Goal: Complete application form

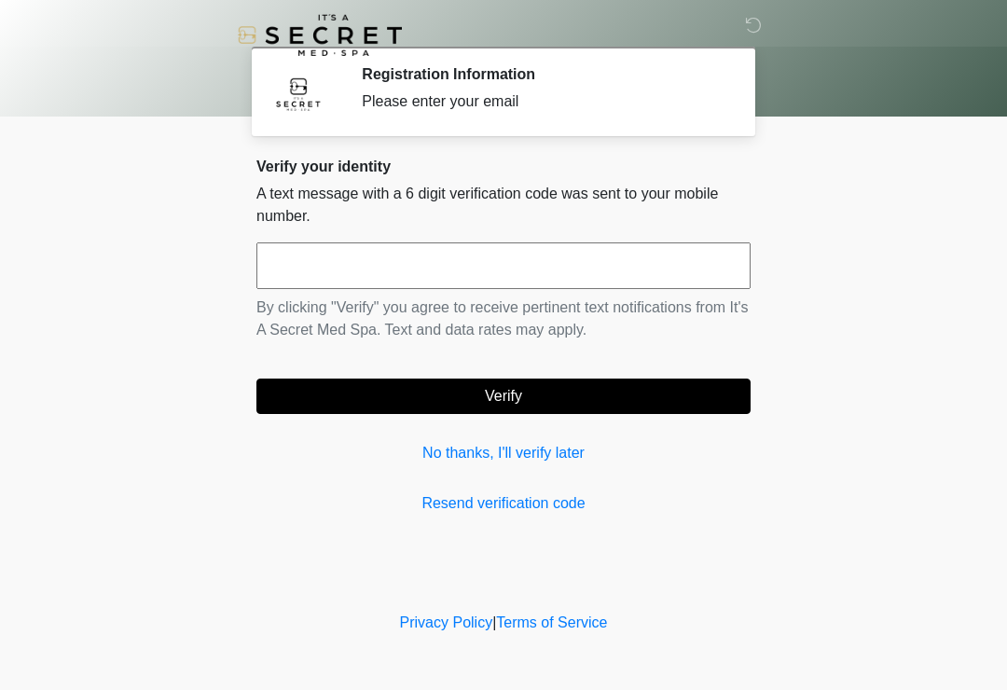
click at [629, 276] on input "text" at bounding box center [503, 265] width 494 height 47
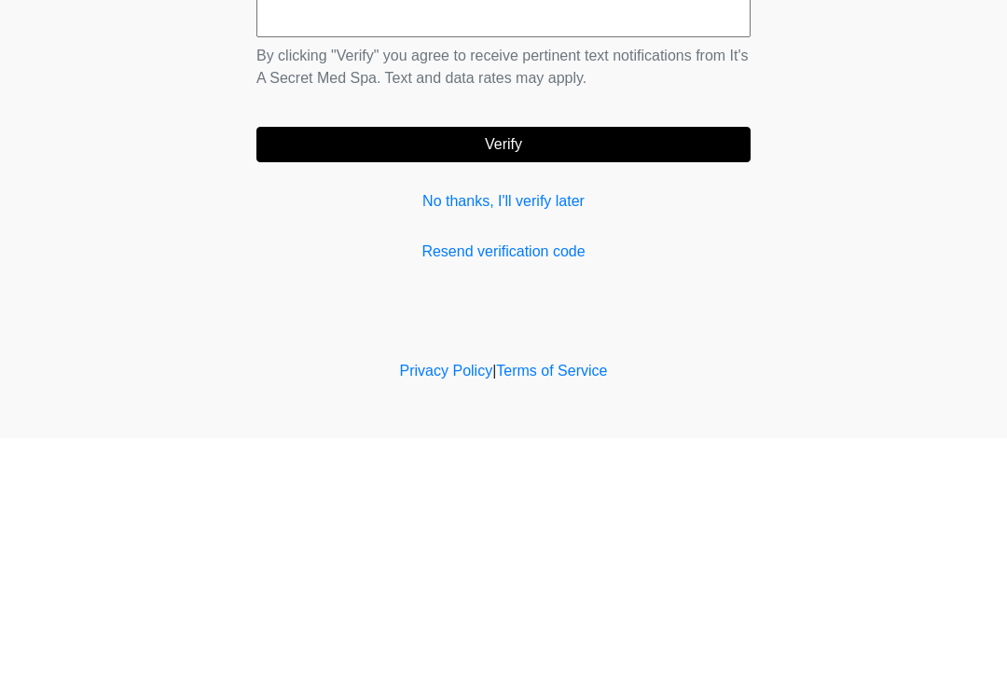
click at [537, 492] on link "Resend verification code" at bounding box center [503, 503] width 494 height 22
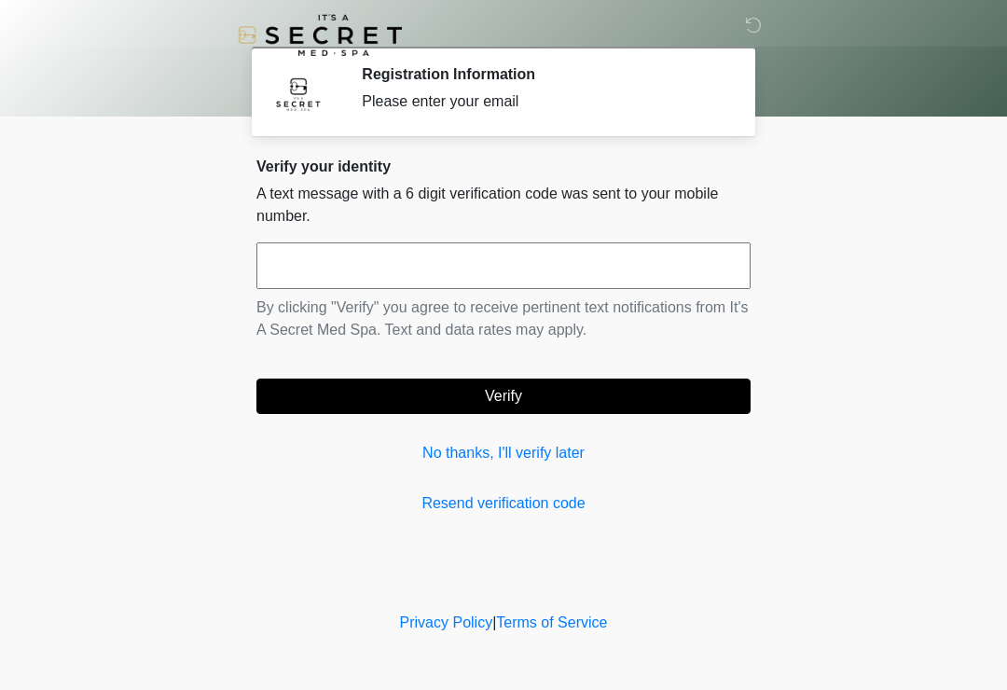
click at [498, 275] on input "text" at bounding box center [503, 265] width 494 height 47
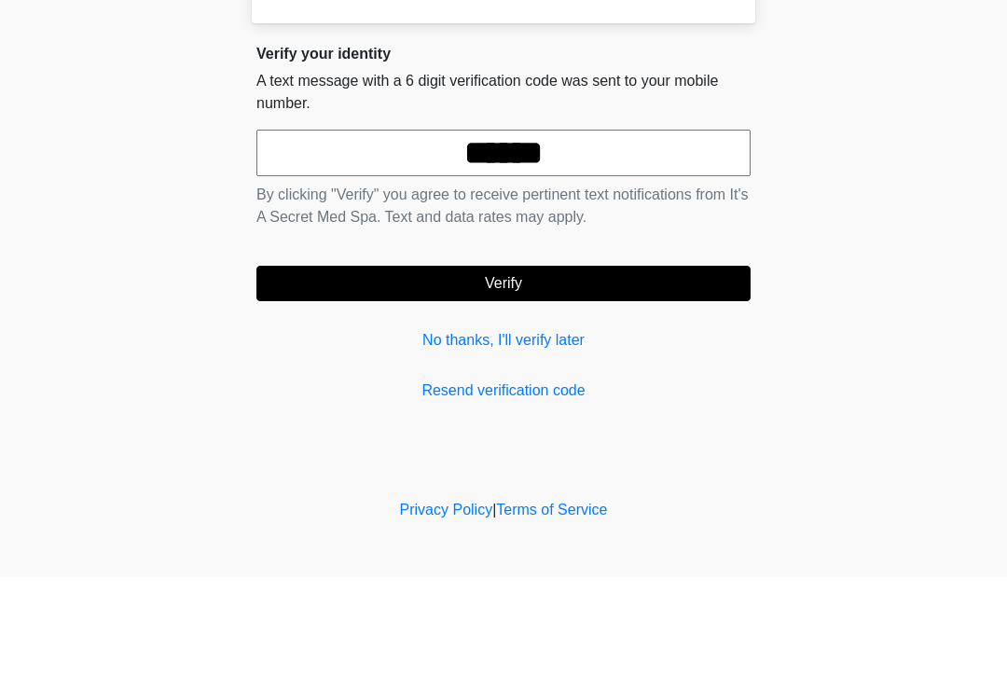
type input "******"
click at [616, 379] on button "Verify" at bounding box center [503, 396] width 494 height 35
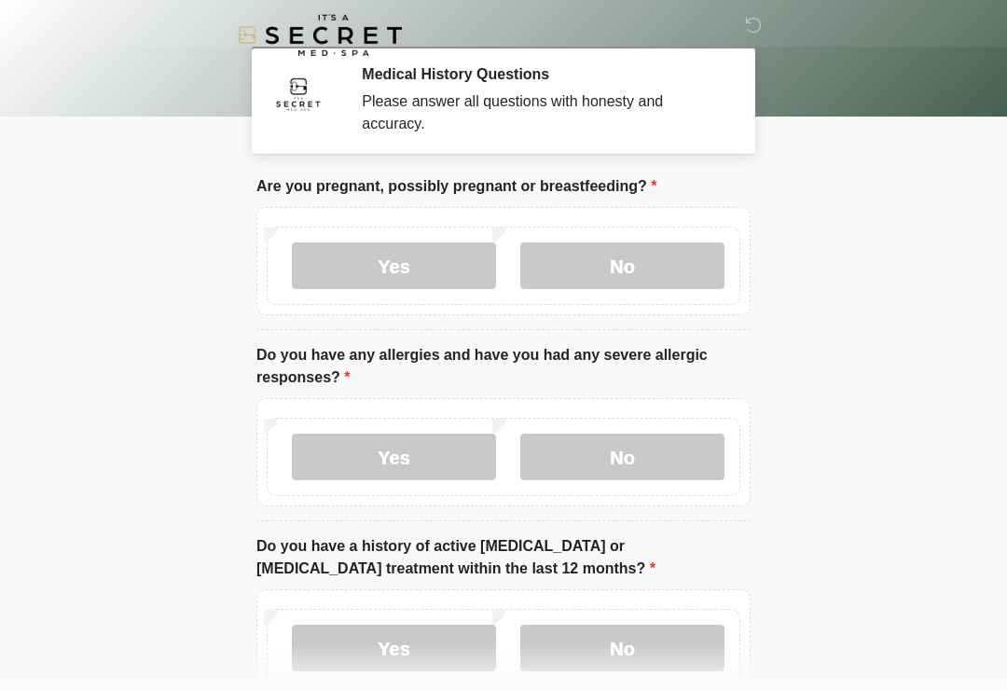
click at [679, 253] on label "No" at bounding box center [622, 265] width 204 height 47
click at [681, 451] on label "No" at bounding box center [622, 457] width 204 height 47
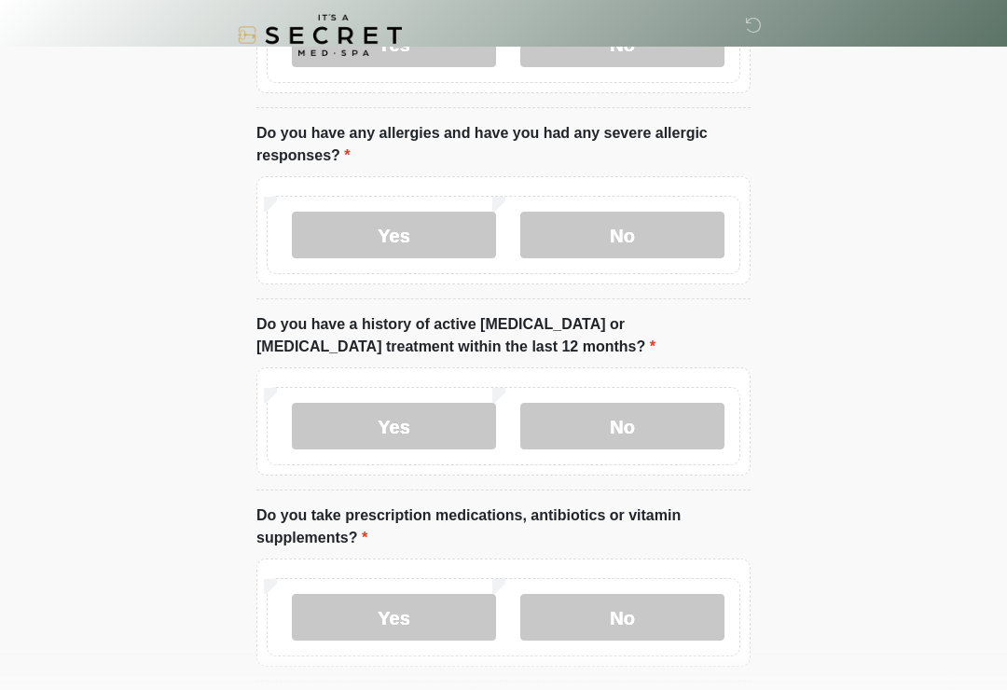
click at [699, 426] on label "No" at bounding box center [622, 426] width 204 height 47
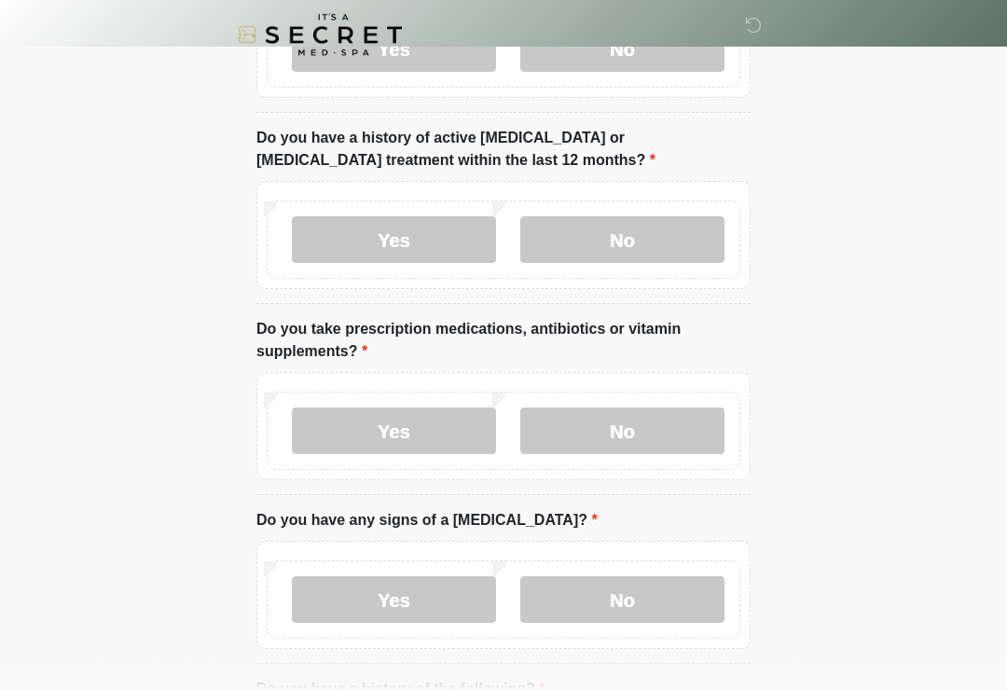
click at [670, 415] on label "No" at bounding box center [622, 431] width 204 height 47
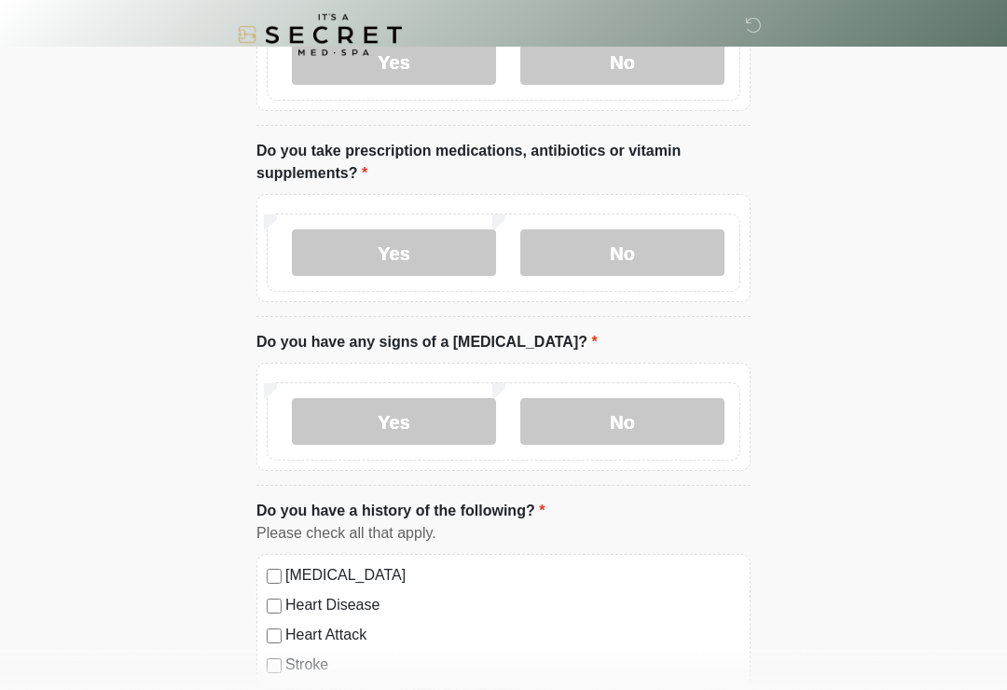
scroll to position [594, 0]
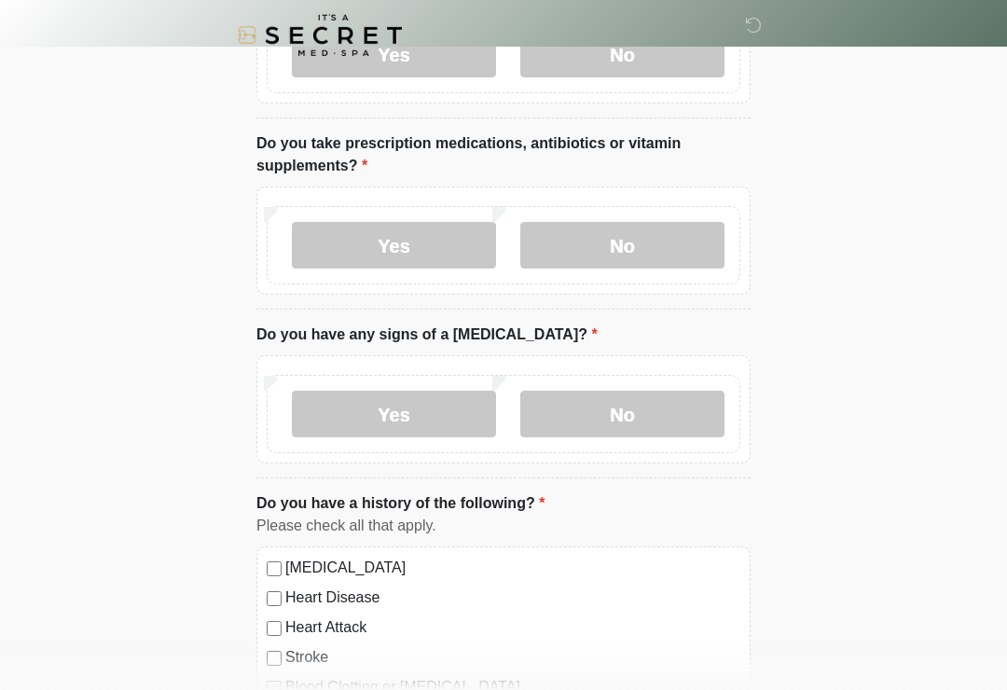
click at [682, 419] on label "No" at bounding box center [622, 414] width 204 height 47
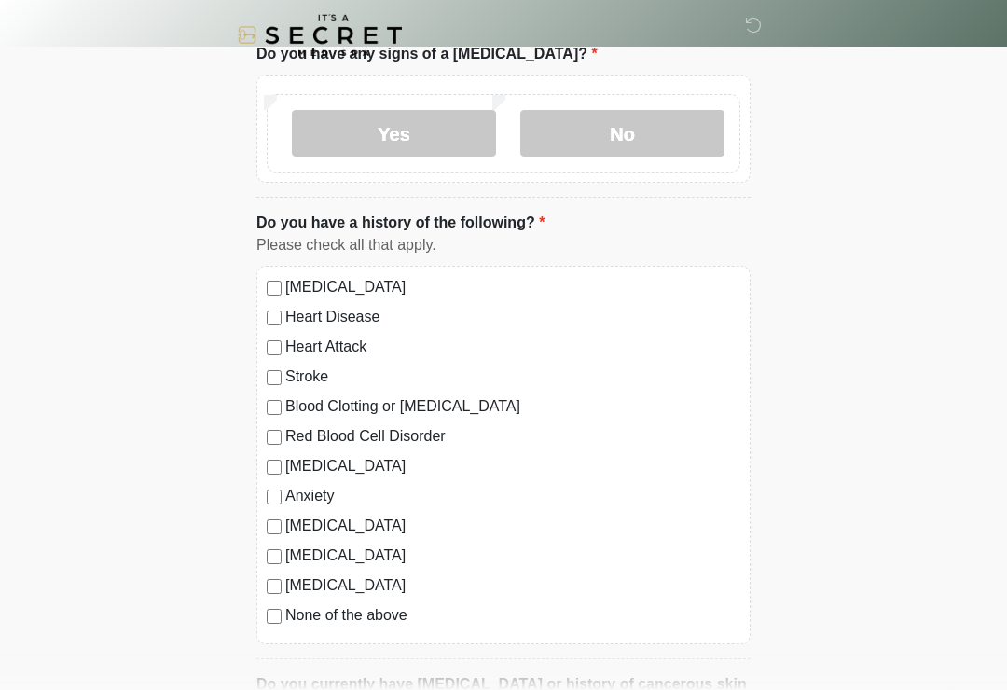
scroll to position [876, 0]
click at [487, 406] on label "Blood Clotting or Bleeding Disorder" at bounding box center [512, 405] width 455 height 22
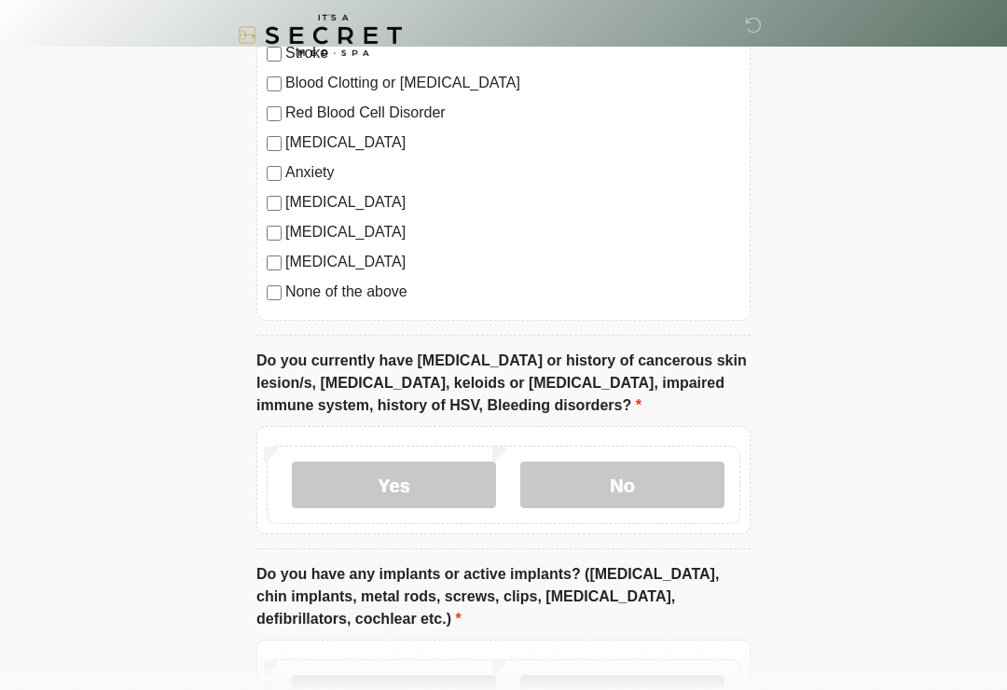
scroll to position [1293, 0]
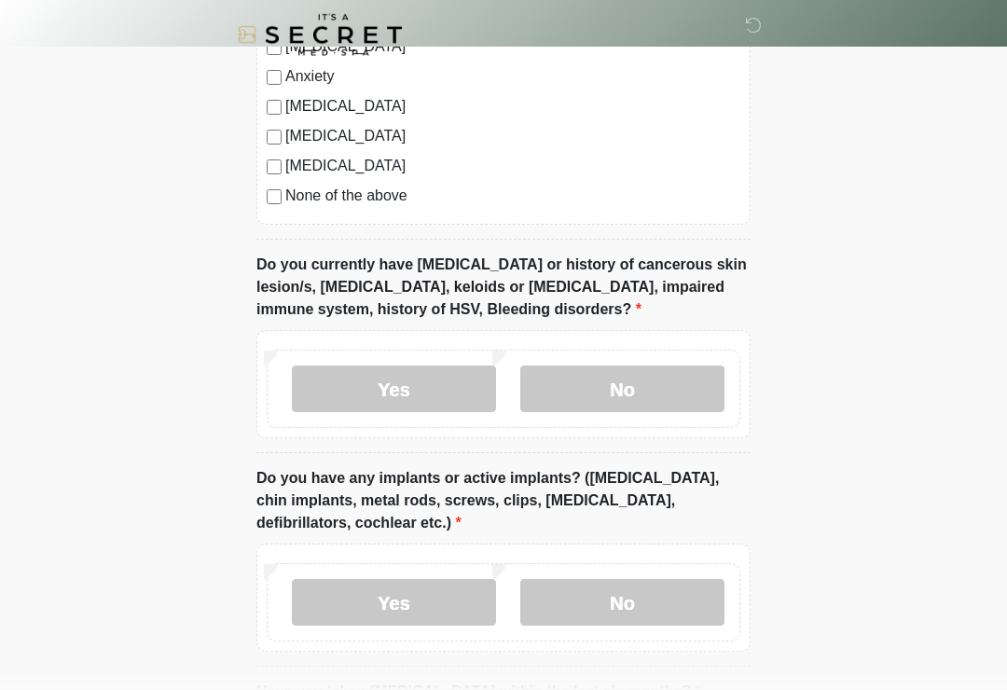
click at [614, 391] on label "No" at bounding box center [622, 389] width 204 height 47
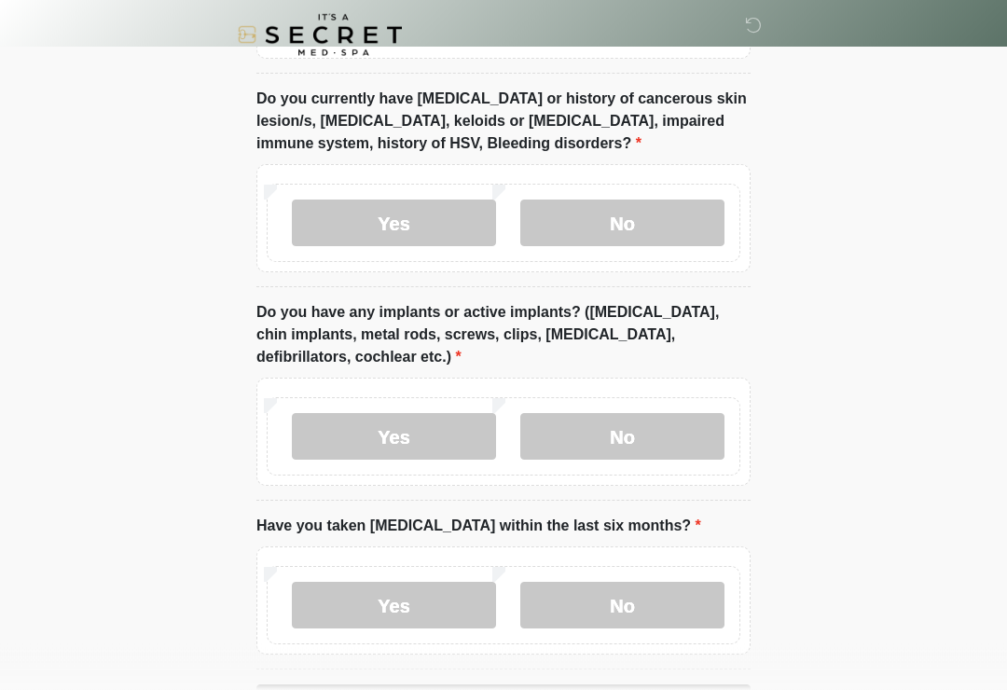
scroll to position [1460, 0]
click at [468, 440] on label "Yes" at bounding box center [394, 436] width 204 height 47
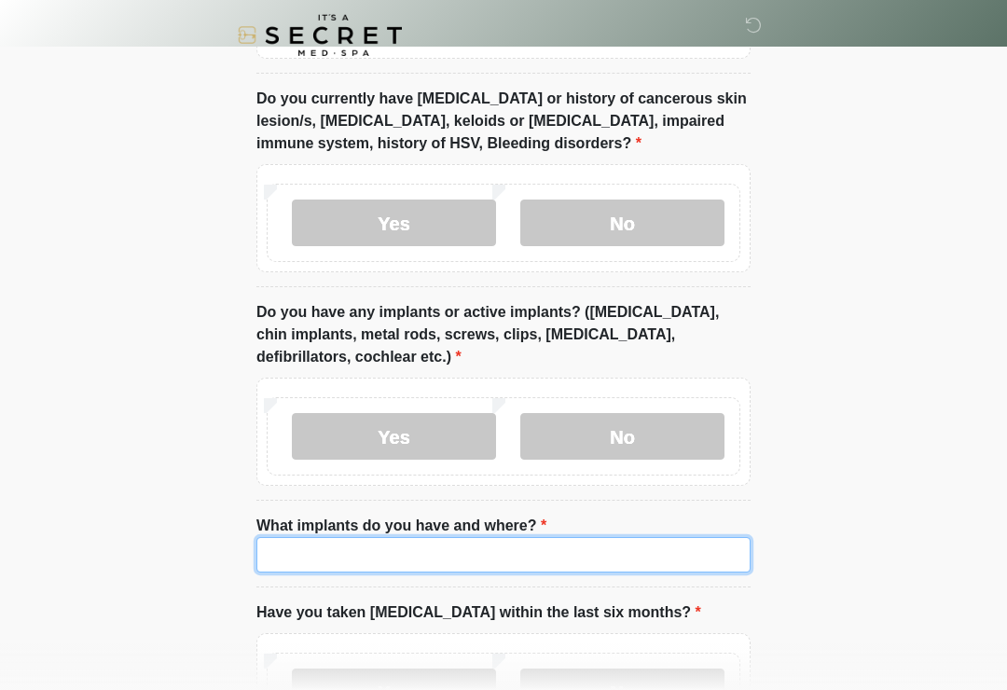
click at [526, 555] on input "What implants do you have and where?" at bounding box center [503, 554] width 494 height 35
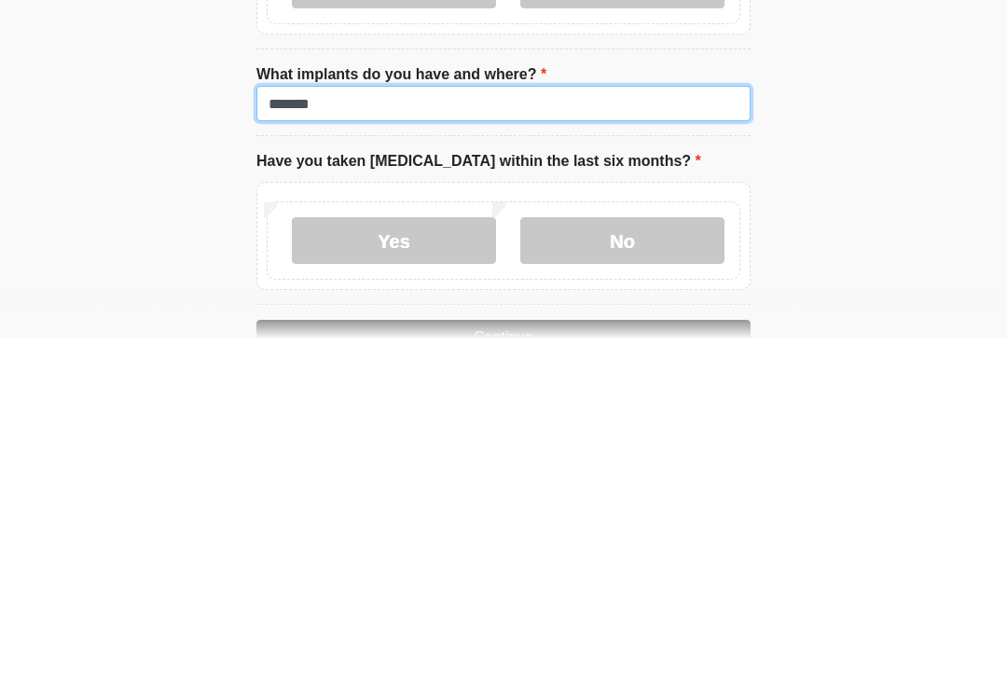
type input "******"
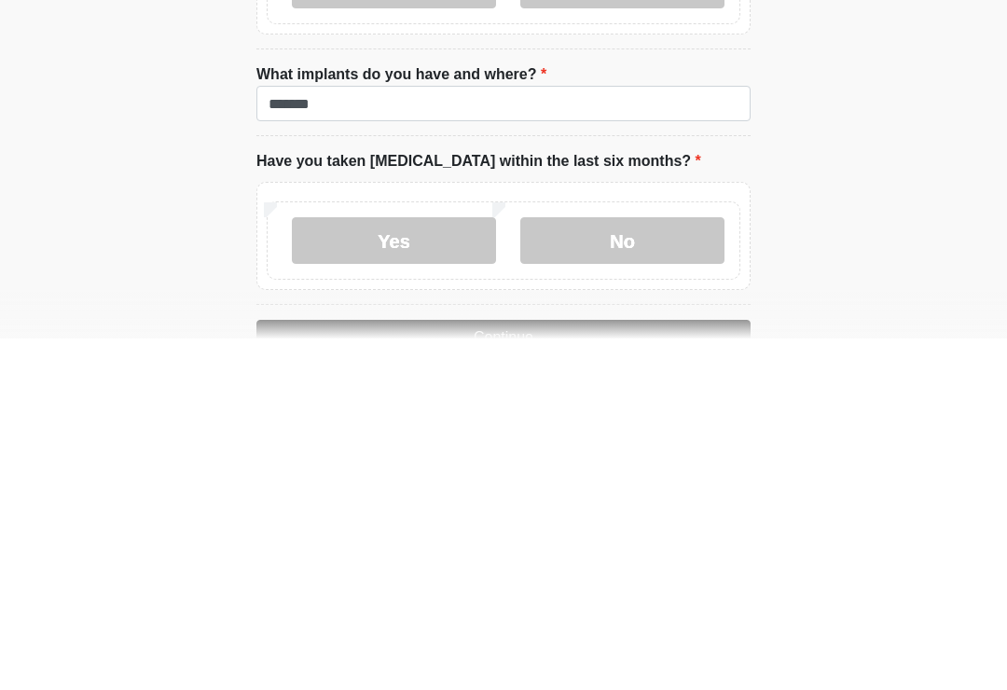
click at [633, 569] on label "No" at bounding box center [622, 592] width 204 height 47
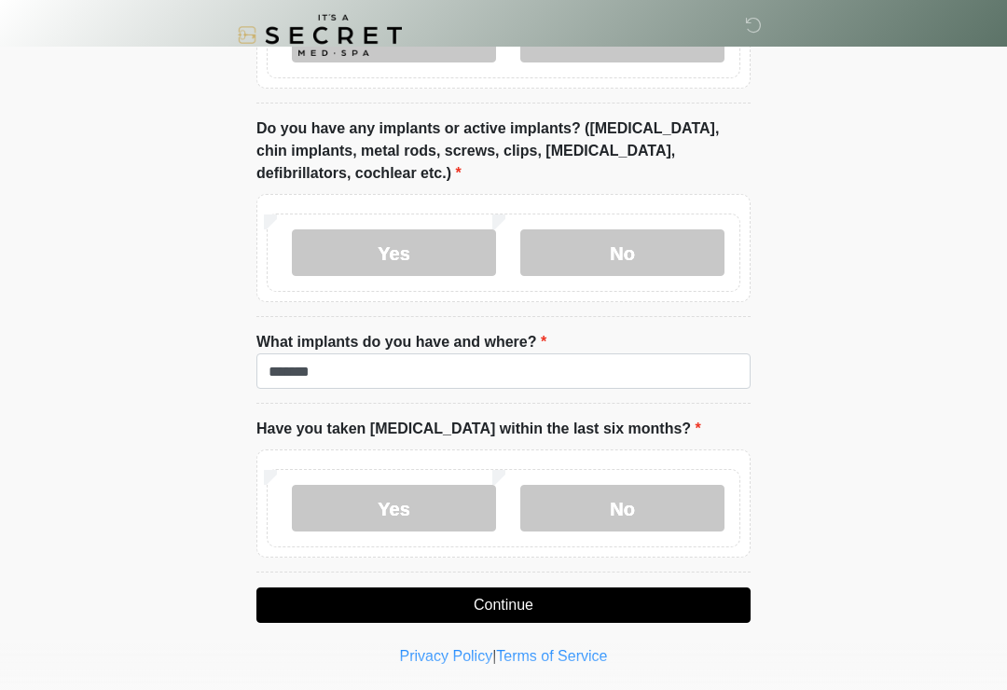
click at [564, 615] on button "Continue" at bounding box center [503, 604] width 494 height 35
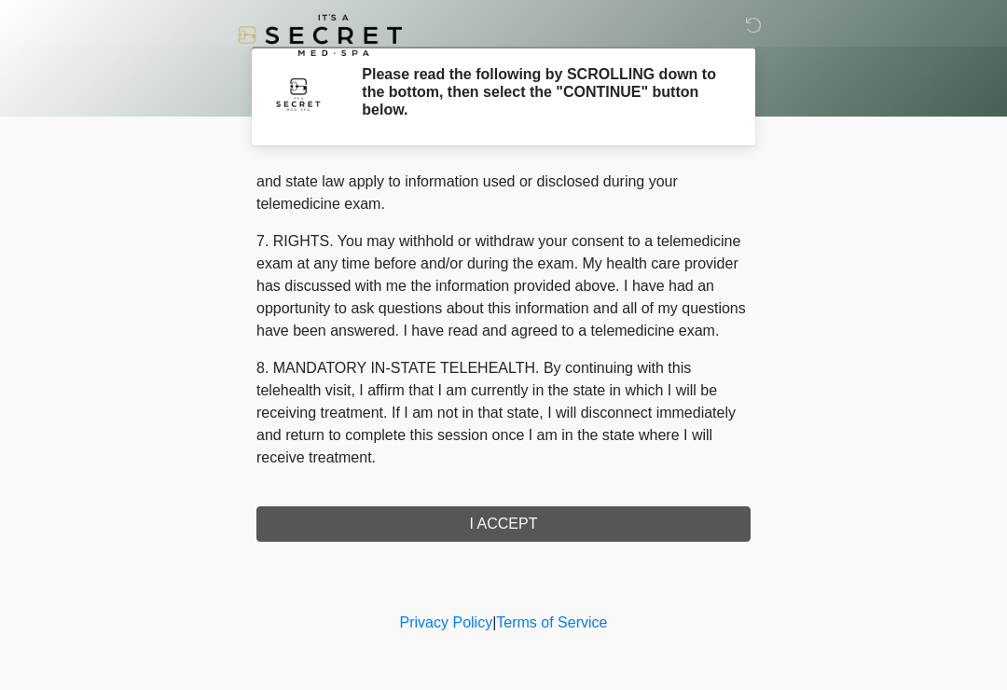
scroll to position [765, 0]
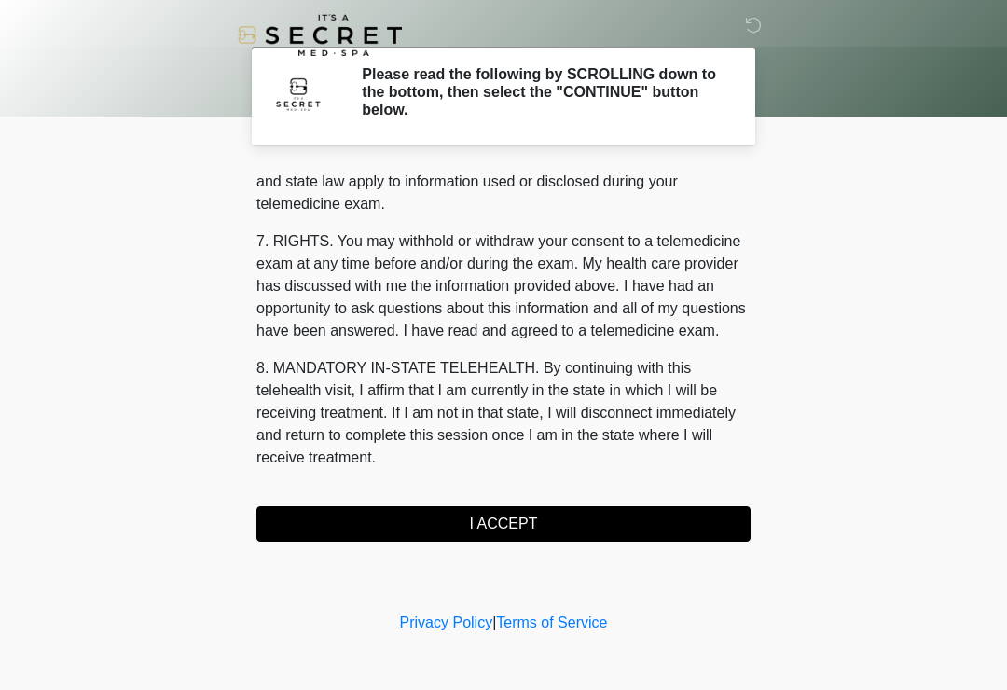
click at [536, 532] on button "I ACCEPT" at bounding box center [503, 523] width 494 height 35
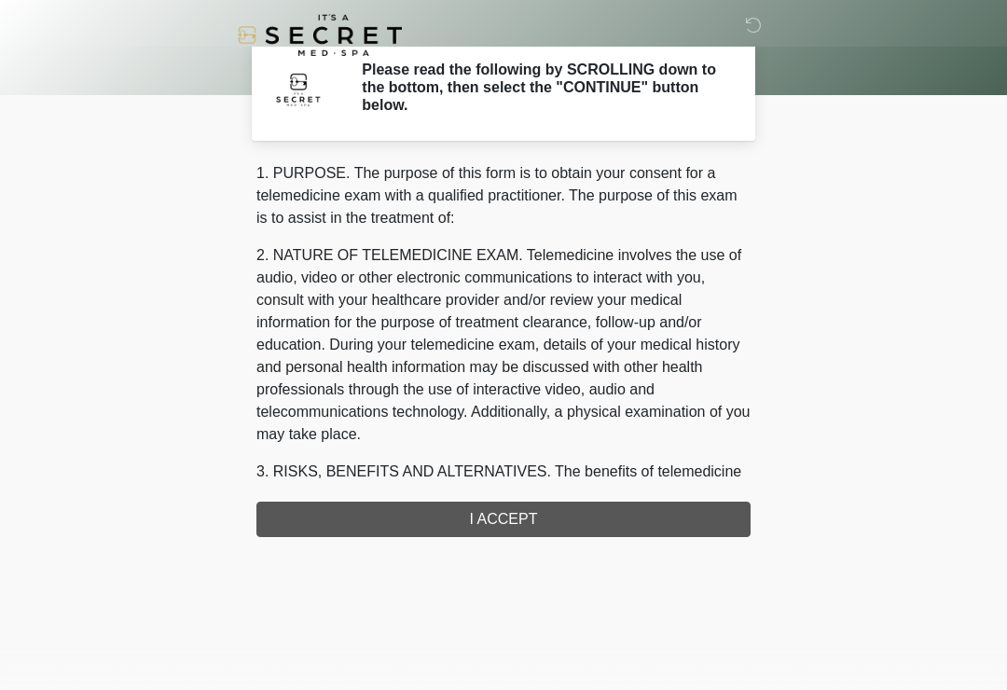
scroll to position [0, 0]
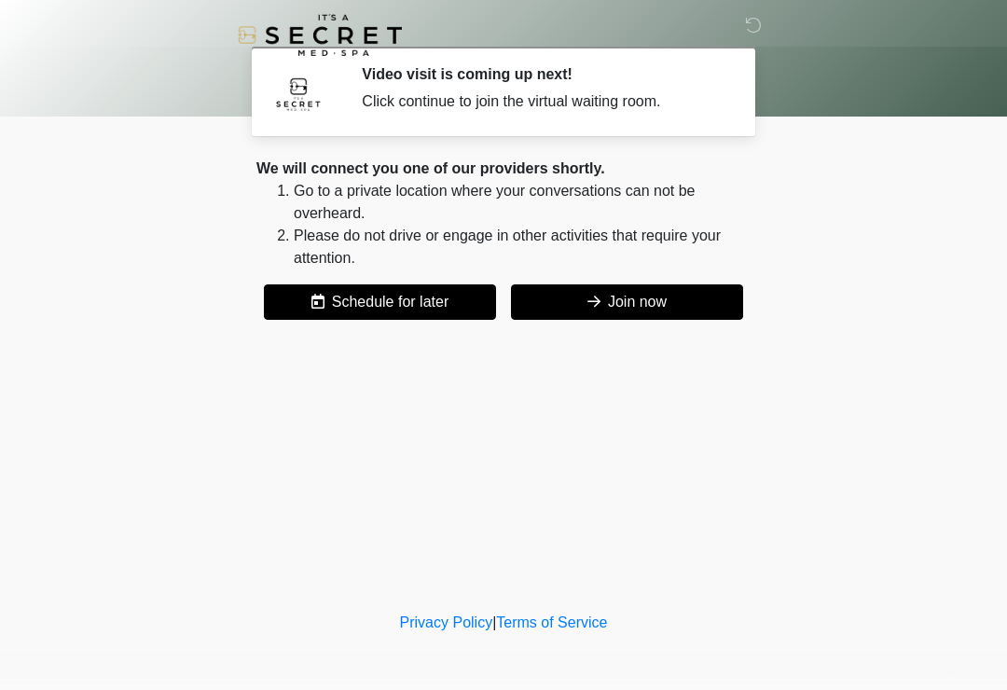
click at [689, 304] on button "Join now" at bounding box center [627, 301] width 232 height 35
